Goal: Information Seeking & Learning: Learn about a topic

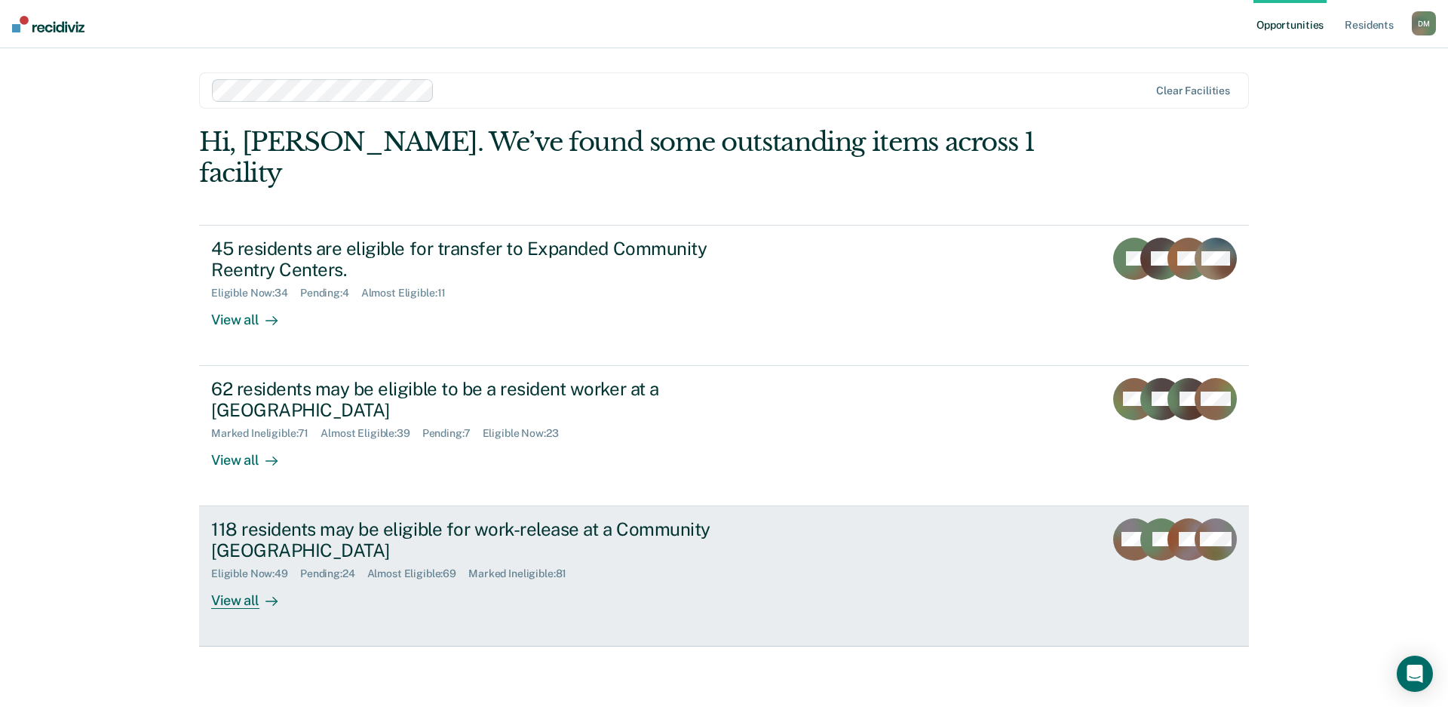
click at [799, 513] on link "118 residents may be eligible for work-release at a Community Reentry Center El…" at bounding box center [724, 576] width 1050 height 140
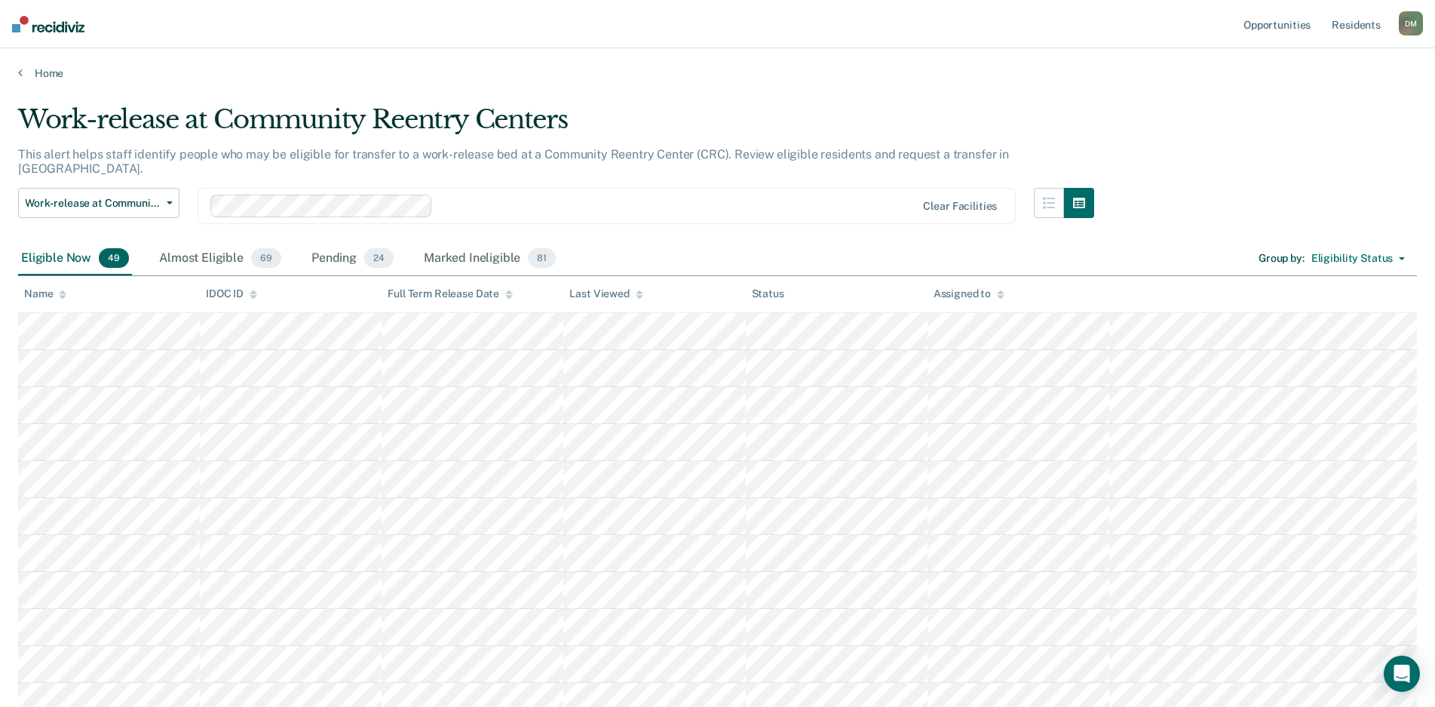
click at [642, 296] on icon at bounding box center [640, 295] width 8 height 10
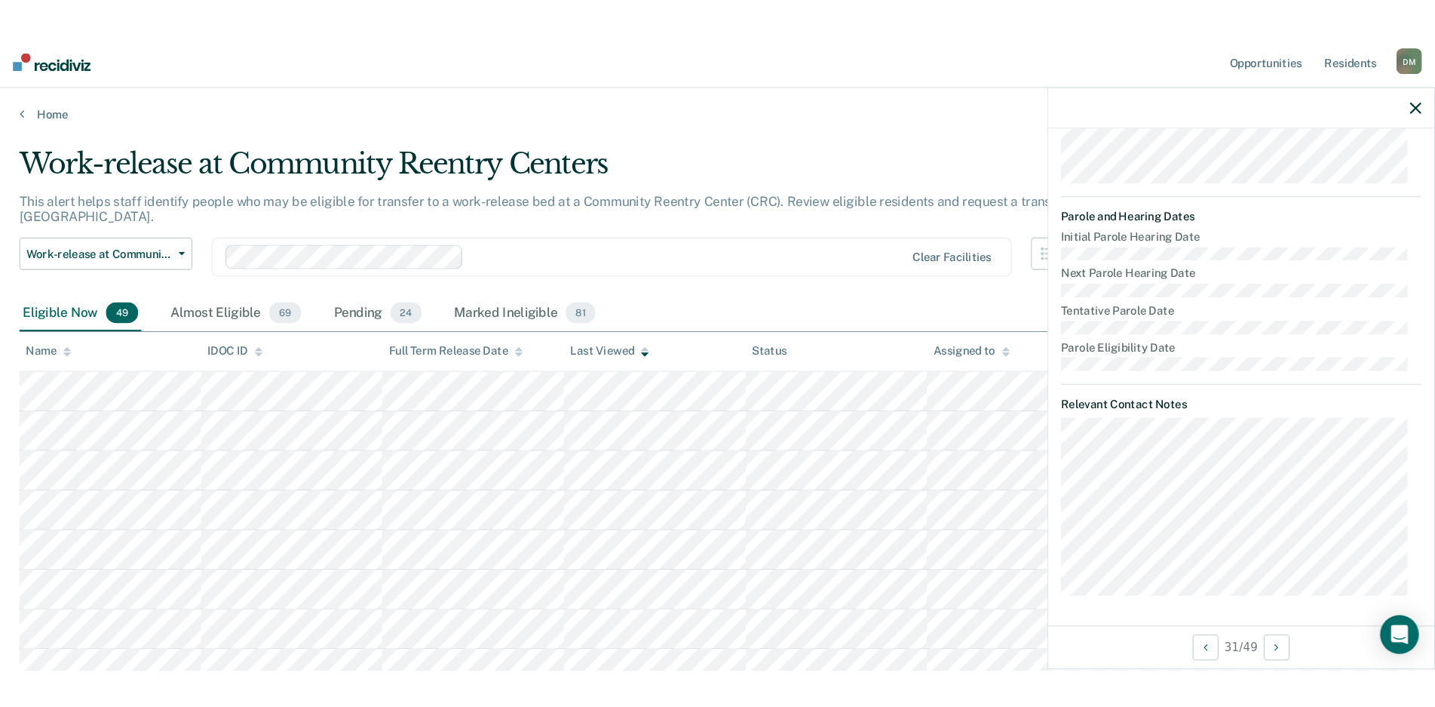
scroll to position [391, 0]
